Goal: Use online tool/utility: Utilize a website feature to perform a specific function

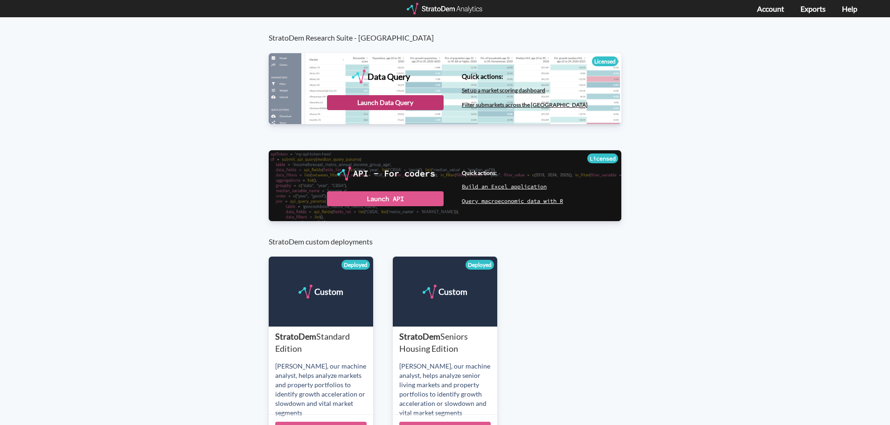
click at [384, 98] on div "Launch Data Query" at bounding box center [385, 102] width 117 height 15
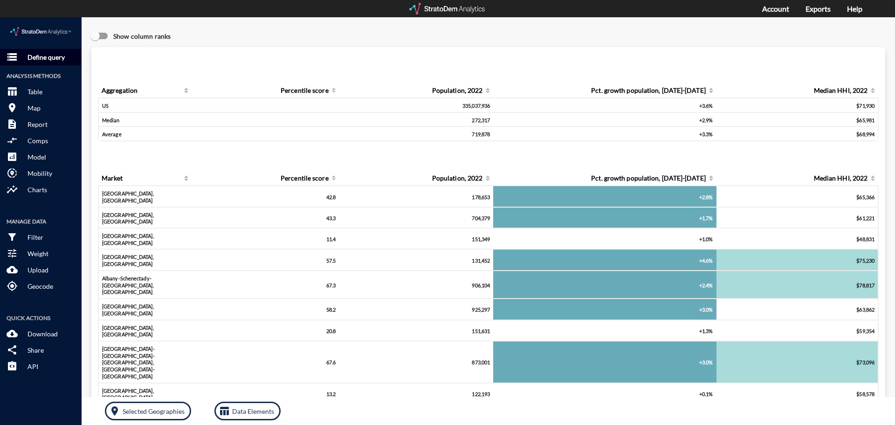
click p "Define query"
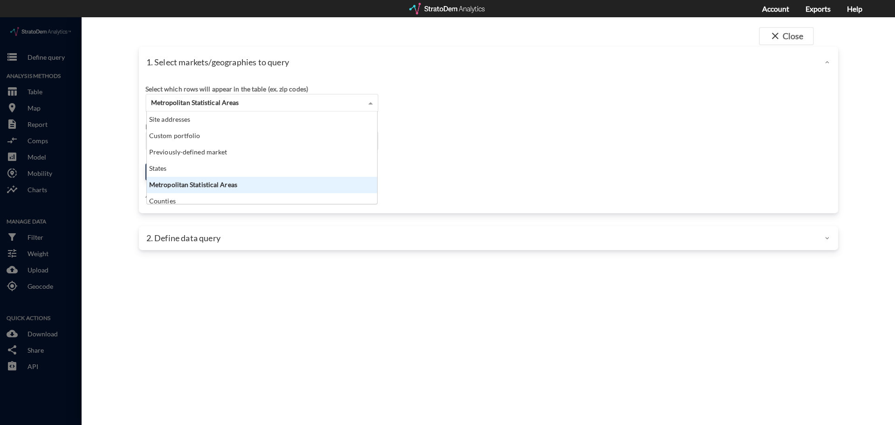
click span "Metropolitan Statistical Areas"
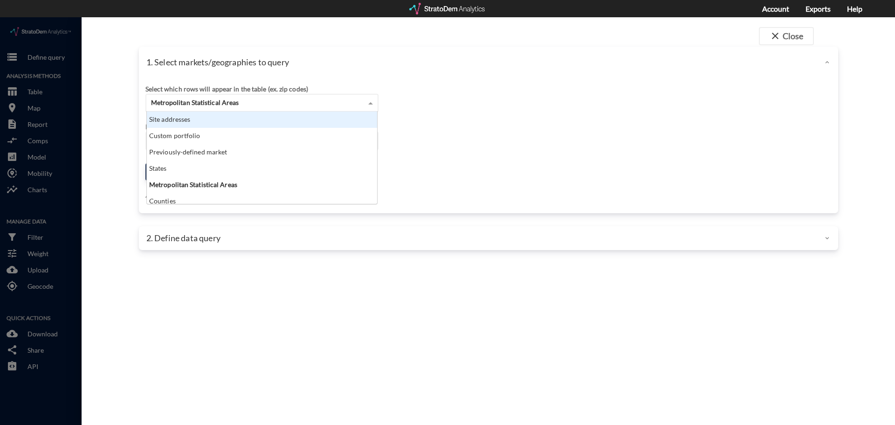
click div "Site addresses"
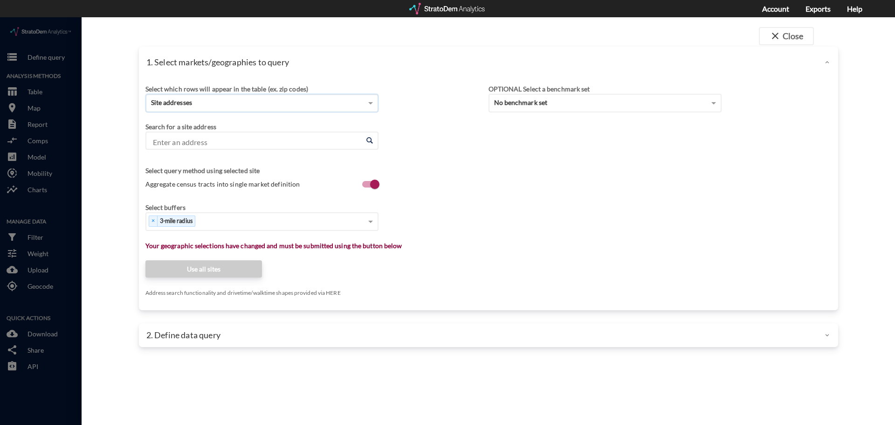
click input "Enter an address"
paste input "35.945185, -78.824662"
type input "35.945185, -78.824662"
click div "Search for a site address Enter an address Enter an address"
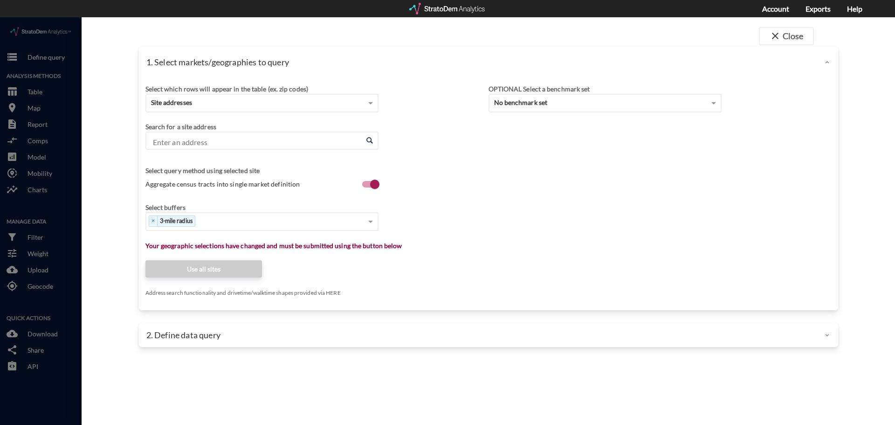
click input "Enter an address"
click div "Site addresses"
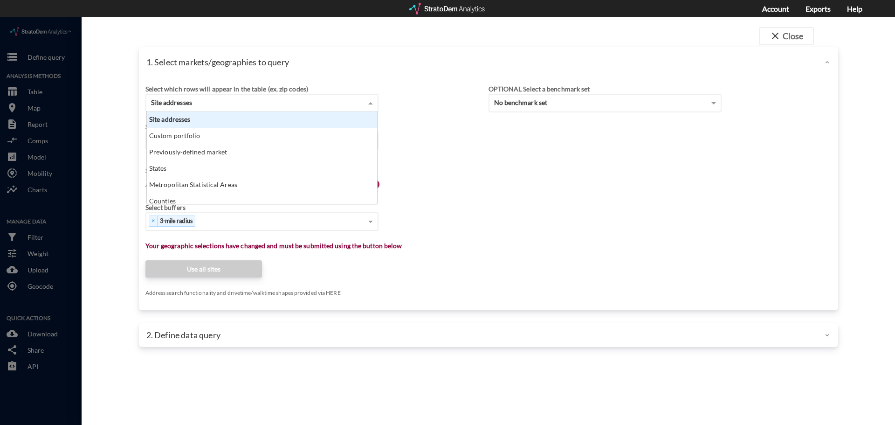
click div "Site addresses"
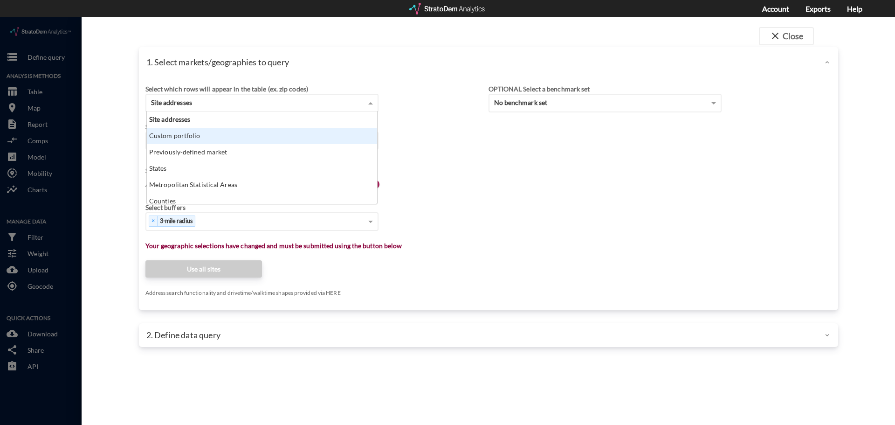
click div "Custom portfolio"
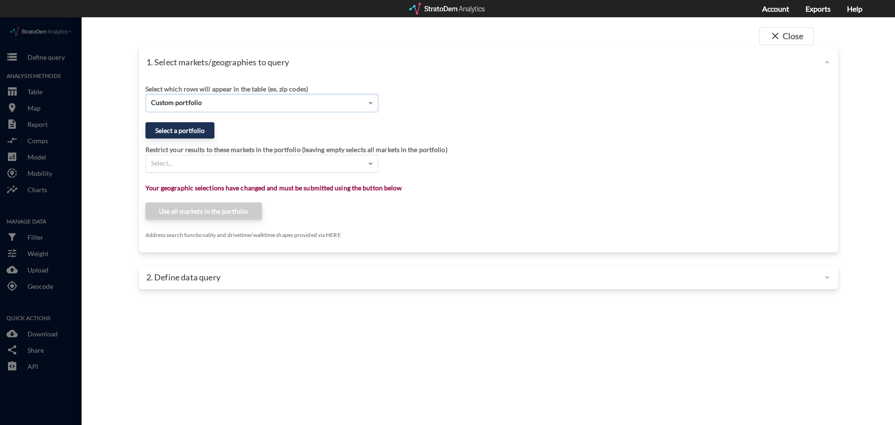
click div "Select..."
click div "Select a portfolio"
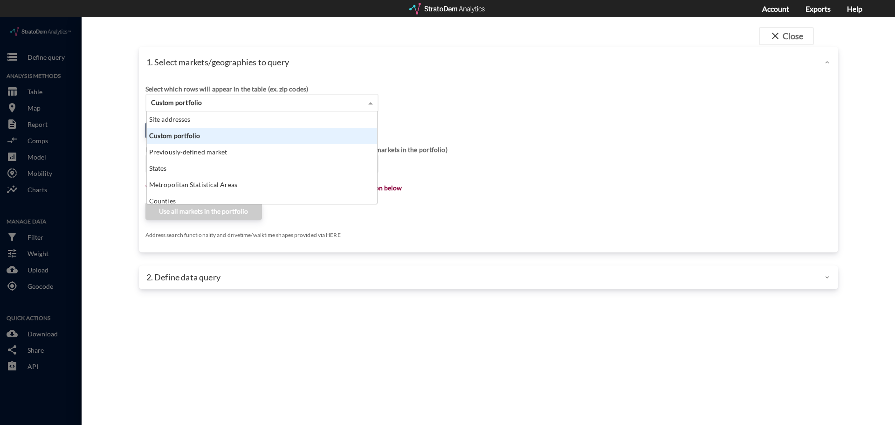
click span "Custom portfolio"
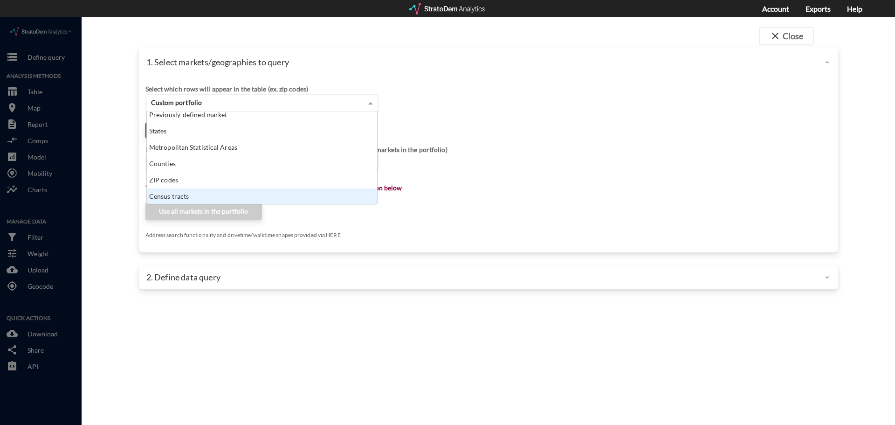
click div "Census tracts"
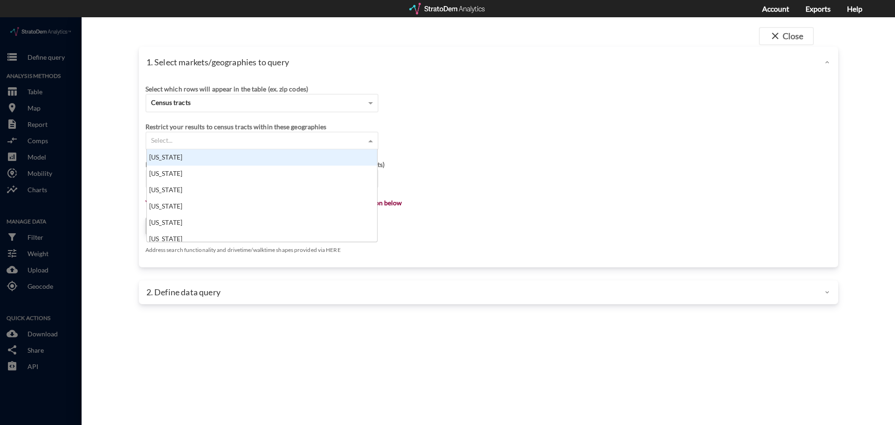
click div "Select..."
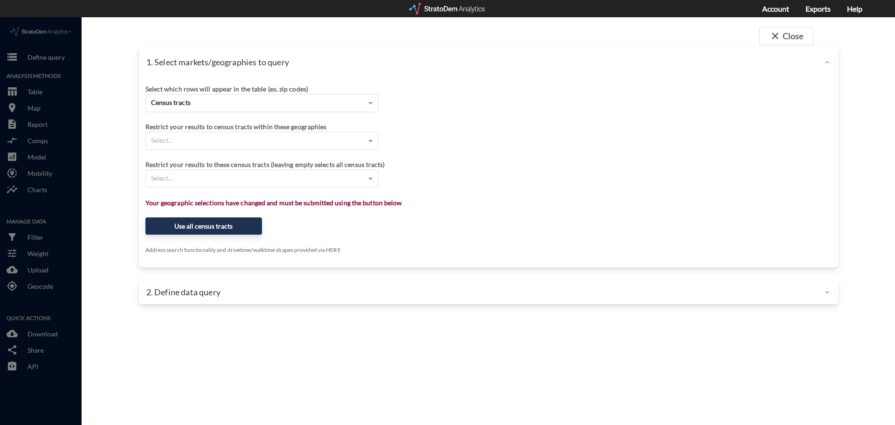
click div "Restrict your results to census tracts within these geographies"
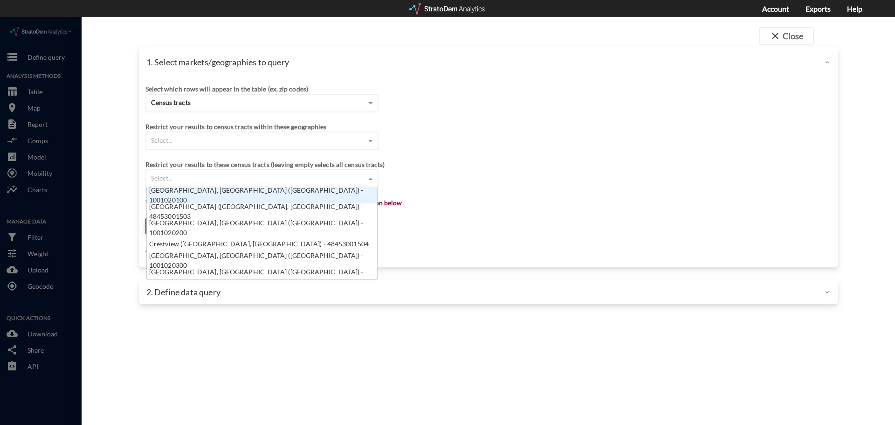
click div "Select..."
click div "Census tracts"
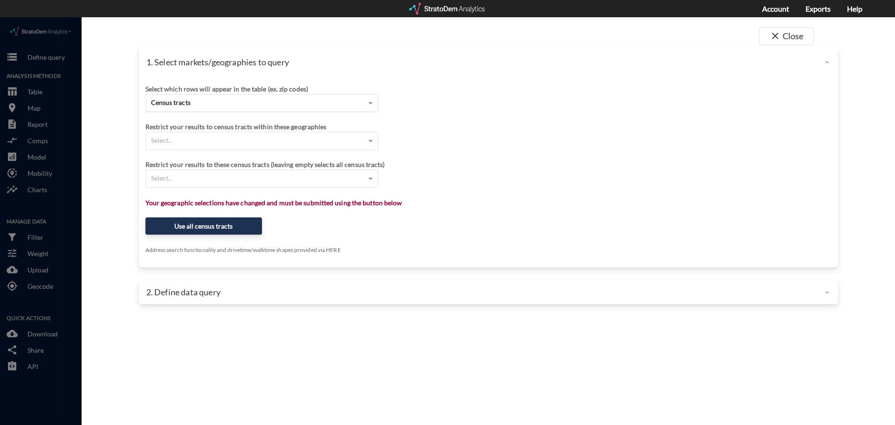
click div "Census tracts"
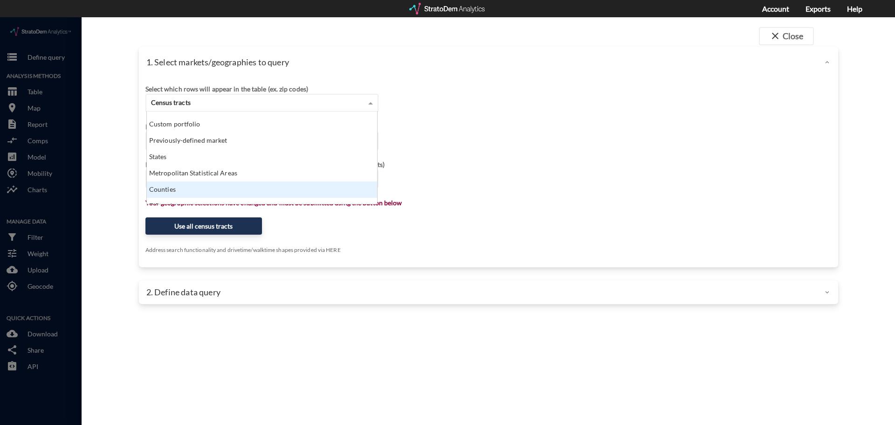
scroll to position [0, 0]
